Goal: Information Seeking & Learning: Learn about a topic

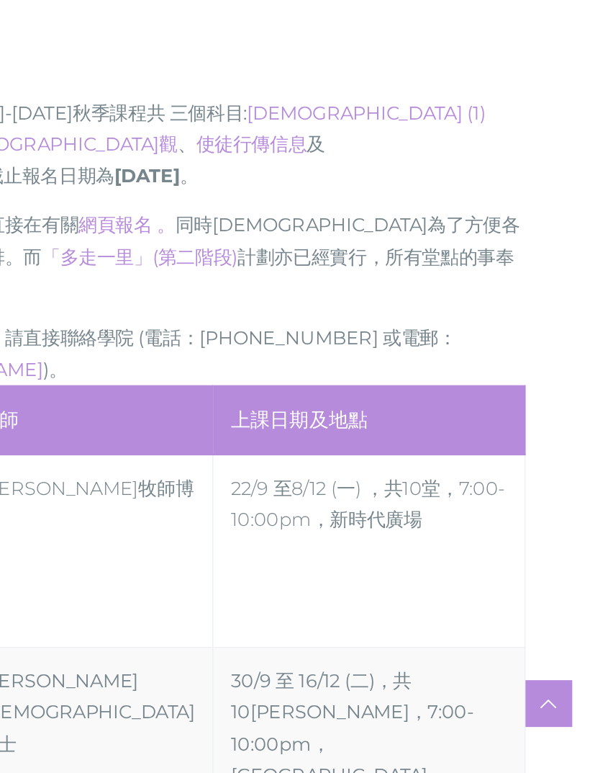
scroll to position [325, 0]
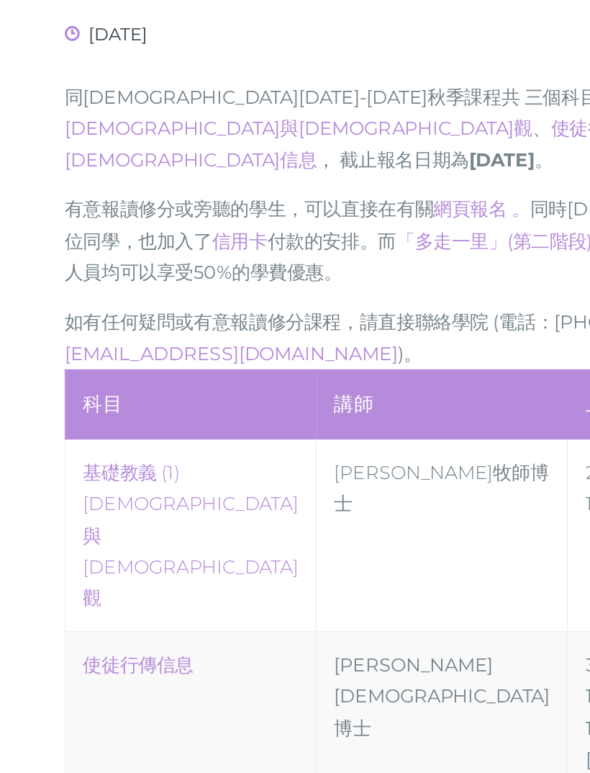
click at [89, 771] on link "[DEMOGRAPHIC_DATA]信息" at bounding box center [119, 787] width 135 height 33
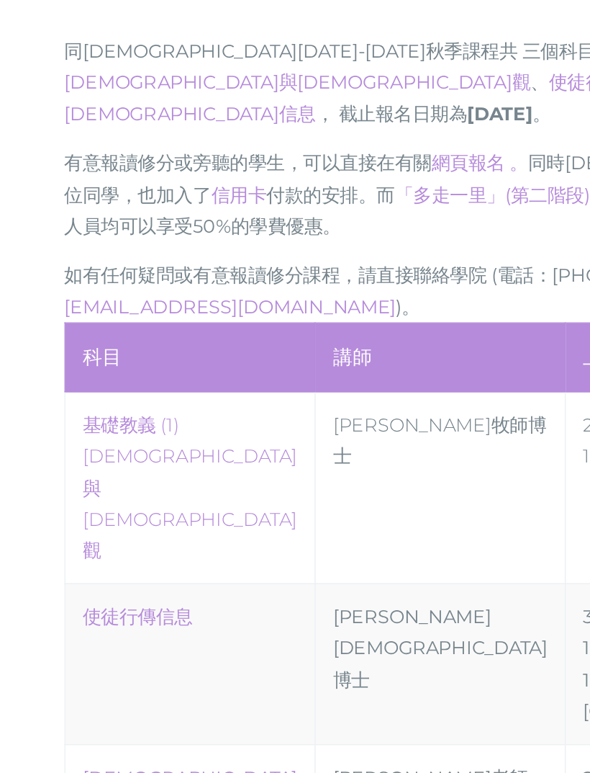
click at [148, 548] on link "‎基礎教義 (1) [DEMOGRAPHIC_DATA]與[DEMOGRAPHIC_DATA]觀" at bounding box center [119, 594] width 135 height 92
click at [87, 548] on link "‎基礎教義 (1) [DEMOGRAPHIC_DATA]與[DEMOGRAPHIC_DATA]觀" at bounding box center [119, 594] width 135 height 92
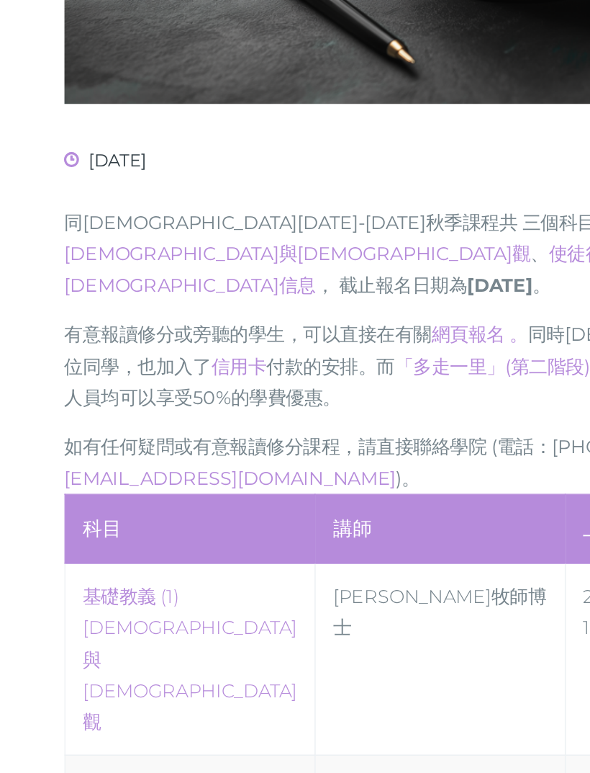
scroll to position [256, 0]
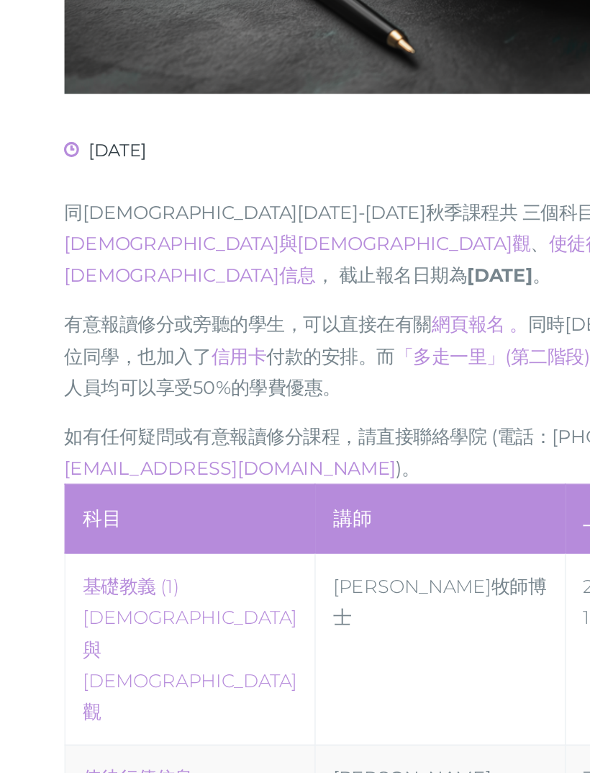
click at [168, 620] on link "‎基礎教義 (1) [DEMOGRAPHIC_DATA]與[DEMOGRAPHIC_DATA]觀" at bounding box center [119, 666] width 135 height 92
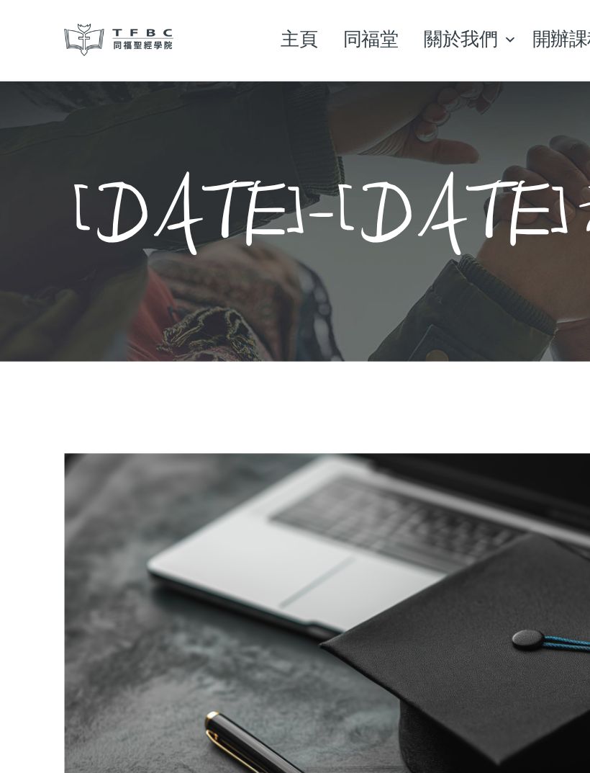
scroll to position [0, 0]
